Goal: Transaction & Acquisition: Obtain resource

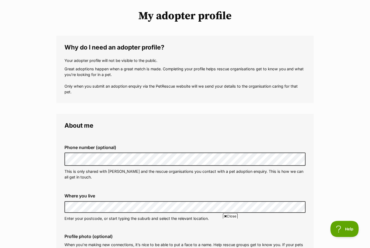
scroll to position [42, 0]
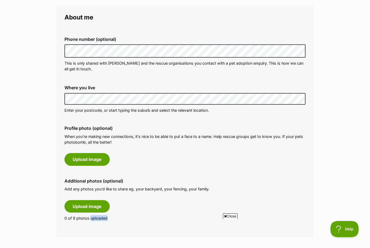
scroll to position [137, 0]
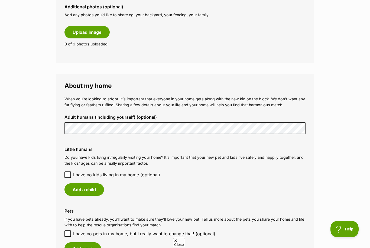
scroll to position [0, 0]
click at [368, 176] on main "My adopter profile Why do I need an adopter profile? Your adopter profile will …" at bounding box center [185, 103] width 370 height 778
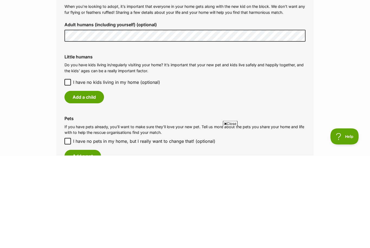
scroll to position [417, 0]
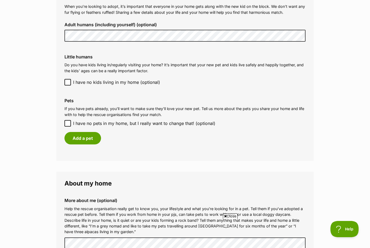
click at [68, 120] on input "I have no pets in my home, but I really want to change that! (optional)" at bounding box center [67, 123] width 6 height 6
checkbox input "true"
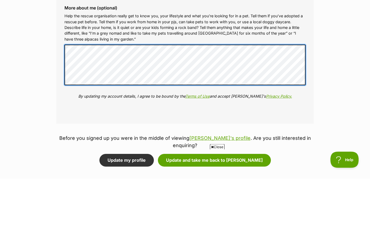
scroll to position [0, 0]
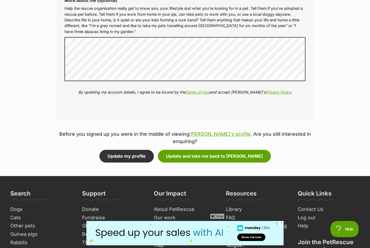
click at [225, 150] on button "Update and take me back to Frankie" at bounding box center [214, 156] width 113 height 12
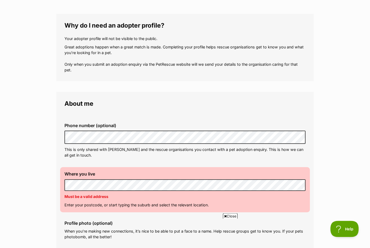
scroll to position [92, 0]
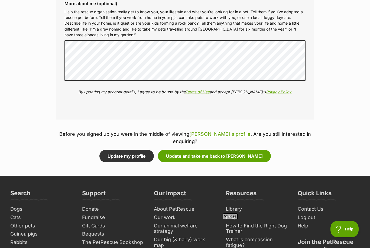
scroll to position [605, 0]
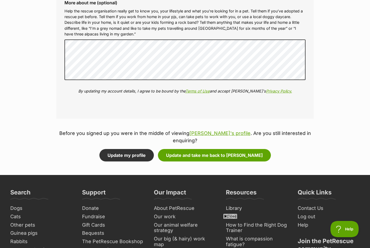
click at [225, 149] on button "Update and take me back to Frankie" at bounding box center [214, 155] width 113 height 12
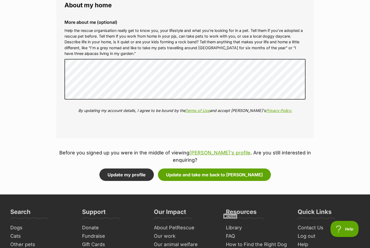
scroll to position [602, 0]
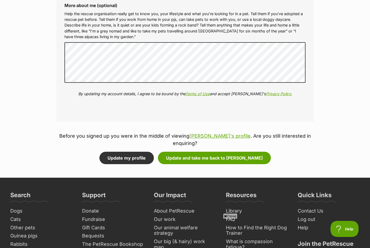
click at [234, 152] on button "Update and take me back to [PERSON_NAME]" at bounding box center [214, 158] width 113 height 12
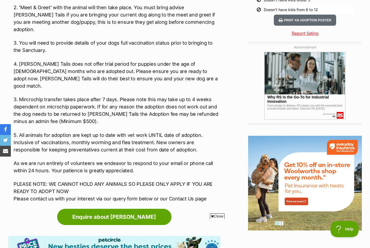
click at [118, 209] on link "Enquire about [PERSON_NAME]" at bounding box center [114, 217] width 114 height 16
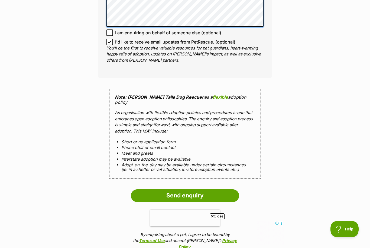
scroll to position [460, 0]
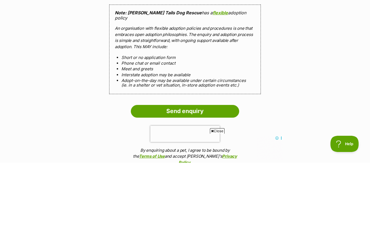
click at [185, 190] on input "Send enquiry" at bounding box center [185, 196] width 108 height 12
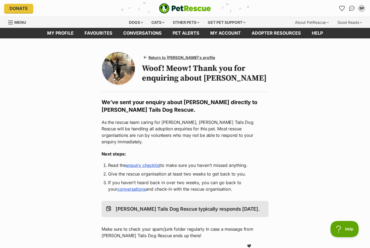
click at [152, 58] on link "Return to [PERSON_NAME]'s profile" at bounding box center [179, 58] width 75 height 8
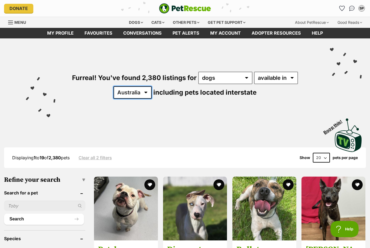
click at [149, 91] on select "[GEOGRAPHIC_DATA] [GEOGRAPHIC_DATA] [GEOGRAPHIC_DATA] [GEOGRAPHIC_DATA] [GEOGRA…" at bounding box center [132, 92] width 38 height 12
select select "QLD"
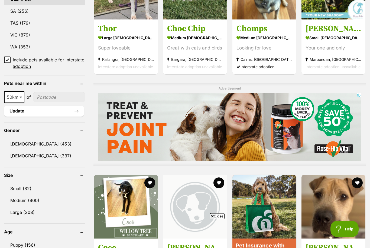
click at [21, 94] on span at bounding box center [21, 97] width 5 height 12
select select "100"
click at [69, 95] on input"] "postcode" at bounding box center [60, 97] width 50 height 10
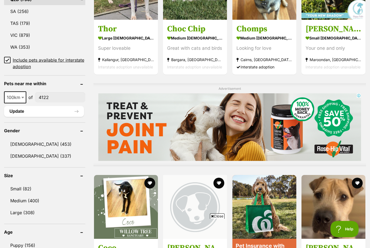
type input"] "4122"
click at [51, 113] on button "Update" at bounding box center [44, 111] width 80 height 11
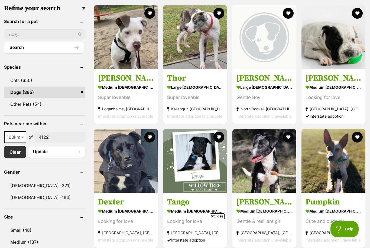
click at [21, 231] on link "Small (48)" at bounding box center [44, 230] width 81 height 11
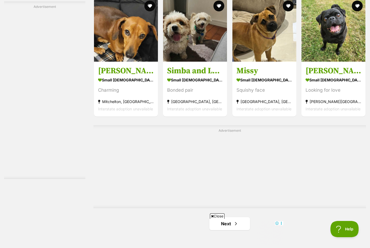
click at [235, 222] on span "Next page" at bounding box center [235, 223] width 5 height 6
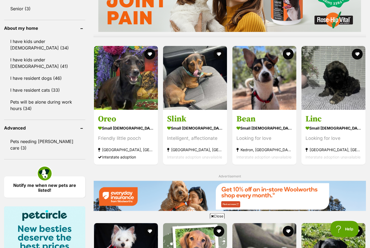
scroll to position [473, 0]
click at [114, 117] on h3 "Oreo" at bounding box center [126, 119] width 56 height 10
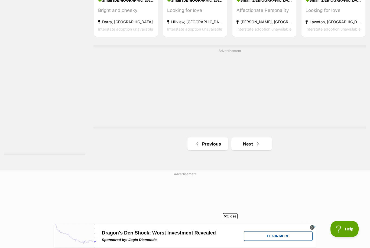
scroll to position [902, 0]
click at [245, 147] on link "Next" at bounding box center [251, 143] width 41 height 13
